Goal: Task Accomplishment & Management: Use online tool/utility

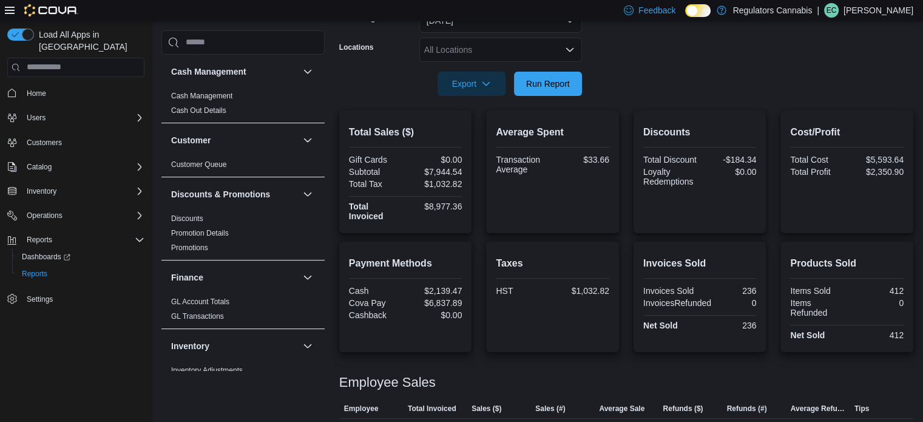
scroll to position [70, 0]
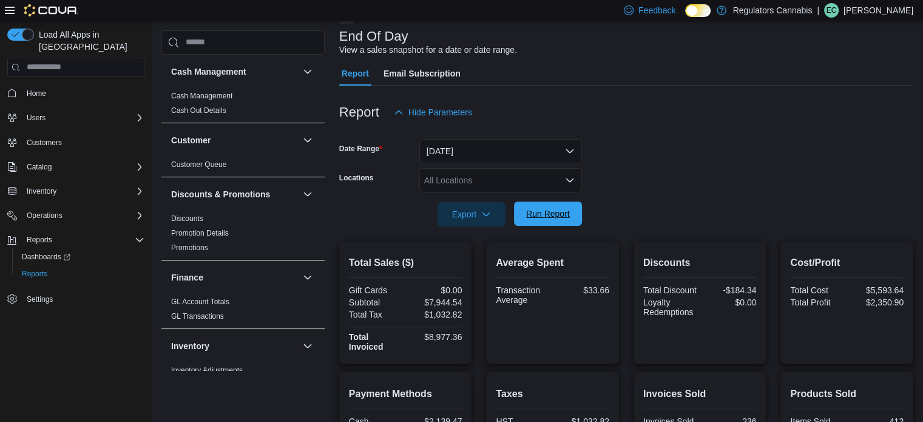
click at [562, 223] on span "Run Report" at bounding box center [547, 213] width 53 height 24
